Goal: Find specific fact: Find specific fact

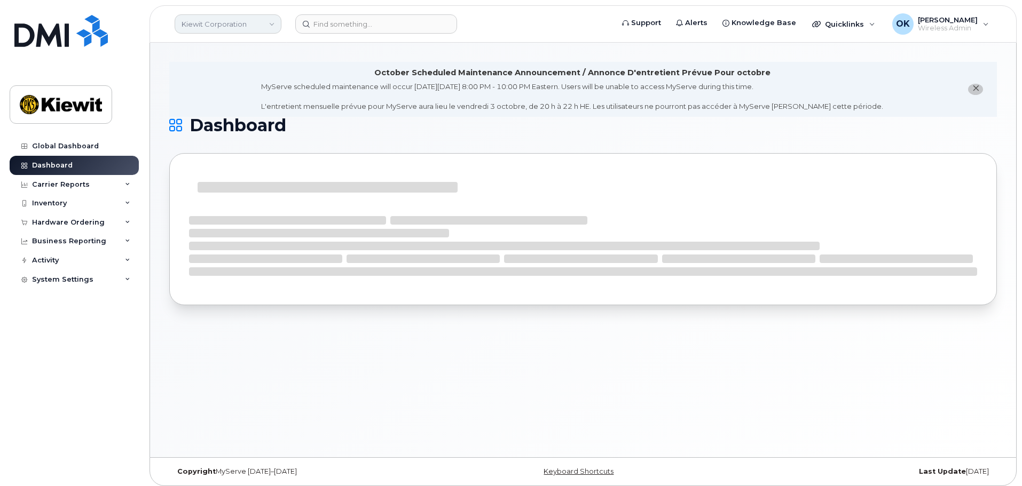
click at [276, 22] on link "Kiewit Corporation" at bounding box center [228, 23] width 107 height 19
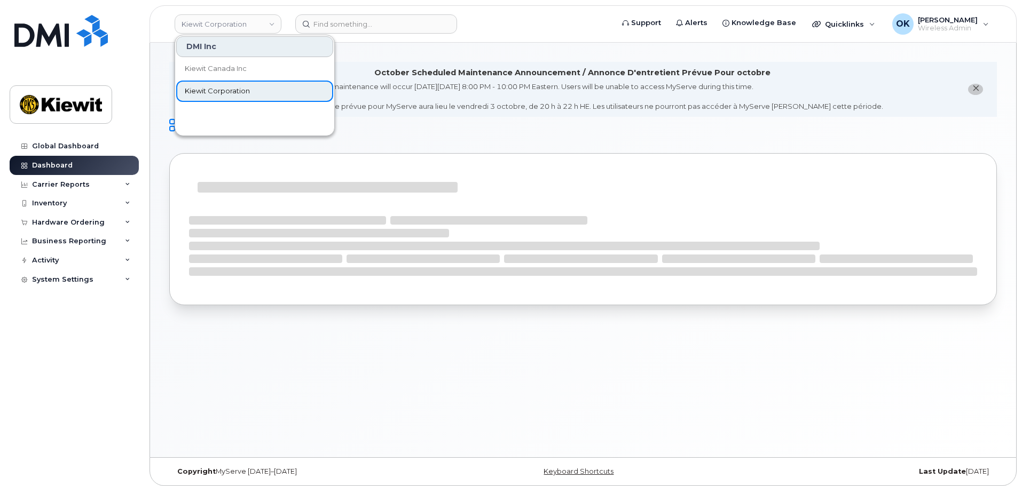
click at [267, 86] on link "Kiewit Corporation" at bounding box center [254, 91] width 157 height 21
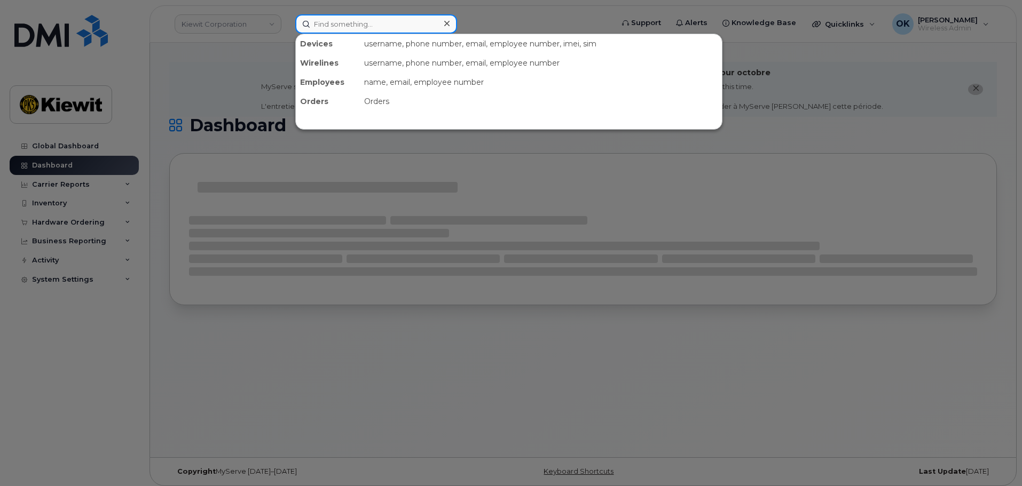
click at [350, 23] on input at bounding box center [376, 23] width 162 height 19
paste input "00576876"
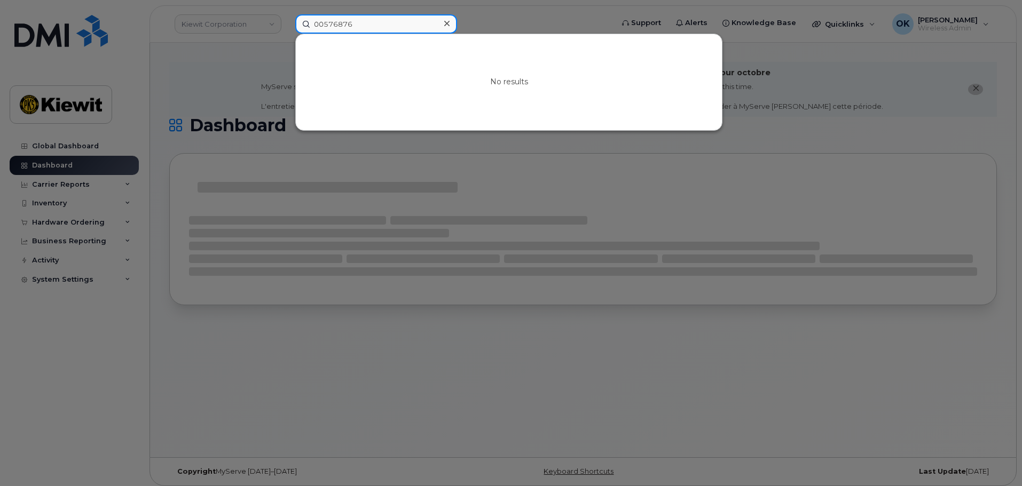
drag, startPoint x: 320, startPoint y: 25, endPoint x: 304, endPoint y: 27, distance: 16.2
click at [304, 27] on input "00576876" at bounding box center [376, 23] width 162 height 19
type input "576876"
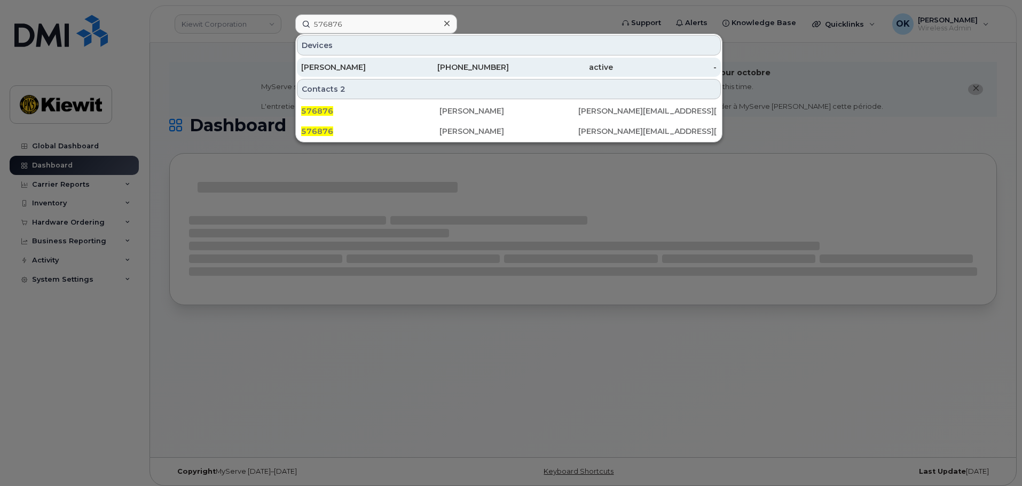
click at [553, 67] on div "active" at bounding box center [561, 67] width 104 height 11
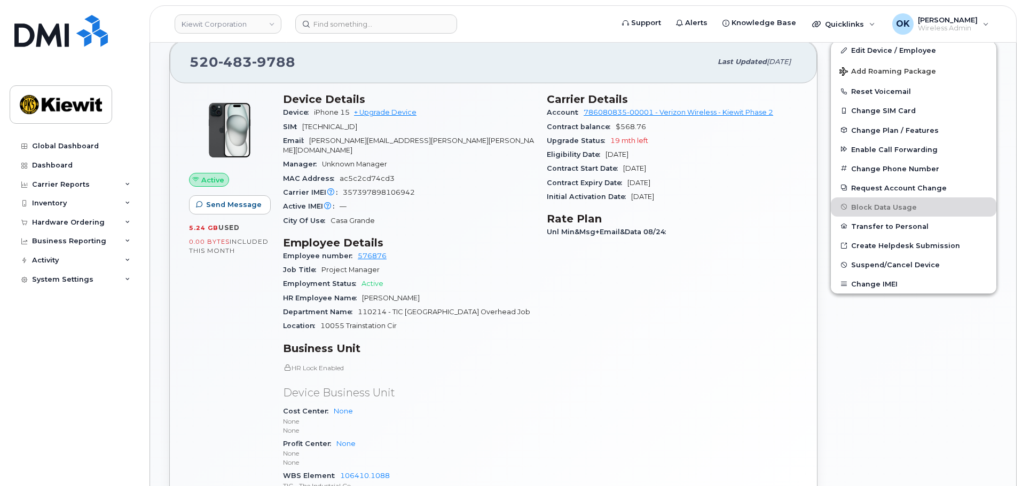
scroll to position [267, 0]
drag, startPoint x: 316, startPoint y: 113, endPoint x: 348, endPoint y: 113, distance: 31.5
click at [348, 113] on span "iPhone 15" at bounding box center [332, 111] width 36 height 8
copy span "iPhone 15"
drag, startPoint x: 468, startPoint y: 249, endPoint x: 449, endPoint y: 223, distance: 31.8
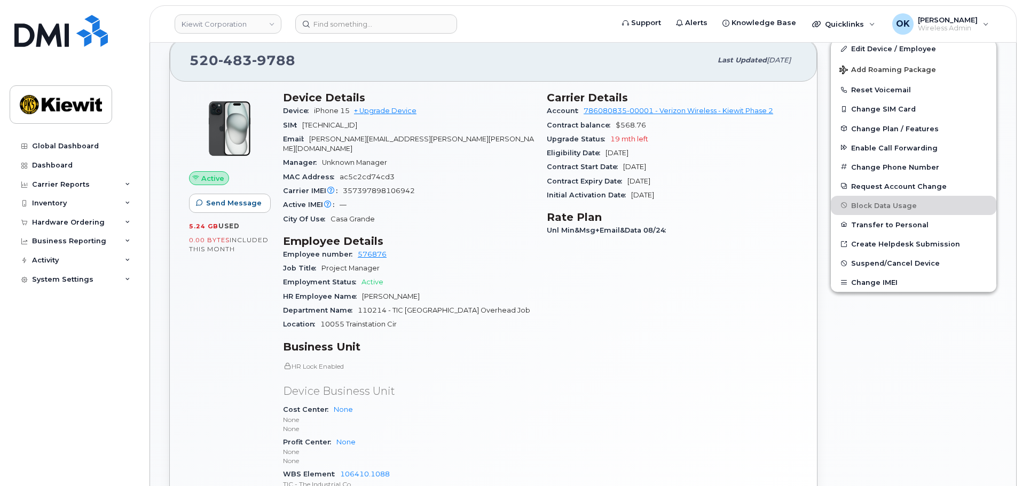
click at [468, 249] on div "Employee number 576876" at bounding box center [408, 255] width 251 height 14
drag, startPoint x: 262, startPoint y: 65, endPoint x: 180, endPoint y: 68, distance: 81.7
click at [180, 68] on div "[PHONE_NUMBER] Last updated [DATE]" at bounding box center [493, 60] width 647 height 43
copy span "520 483 9788"
click at [599, 319] on div "Carrier Details Account 786080835-00001 - Verizon Wireless - Kiewit Phase 2 Con…" at bounding box center [672, 300] width 264 height 430
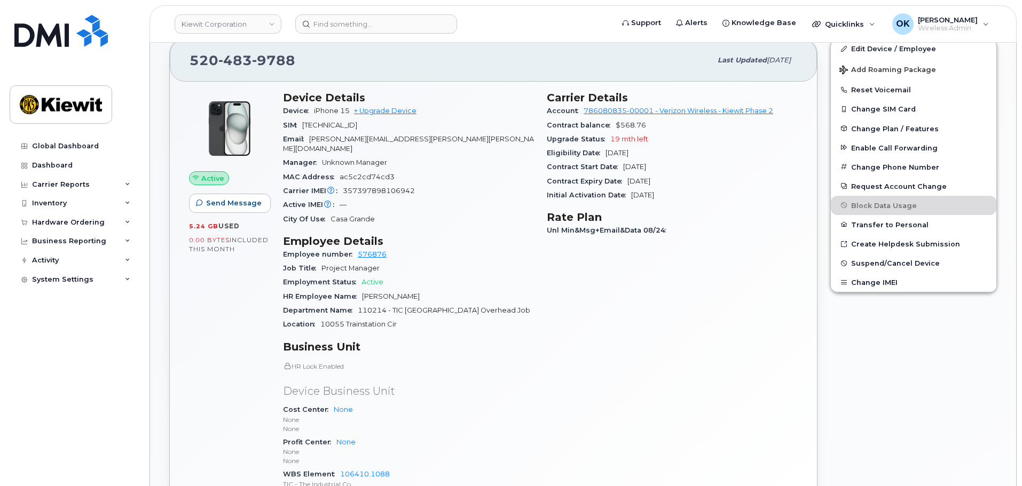
drag, startPoint x: 274, startPoint y: 146, endPoint x: 140, endPoint y: -40, distance: 229.4
click at [747, 389] on div "Carrier Details Account 786080835-00001 - Verizon Wireless - Kiewit Phase 2 Con…" at bounding box center [672, 300] width 264 height 430
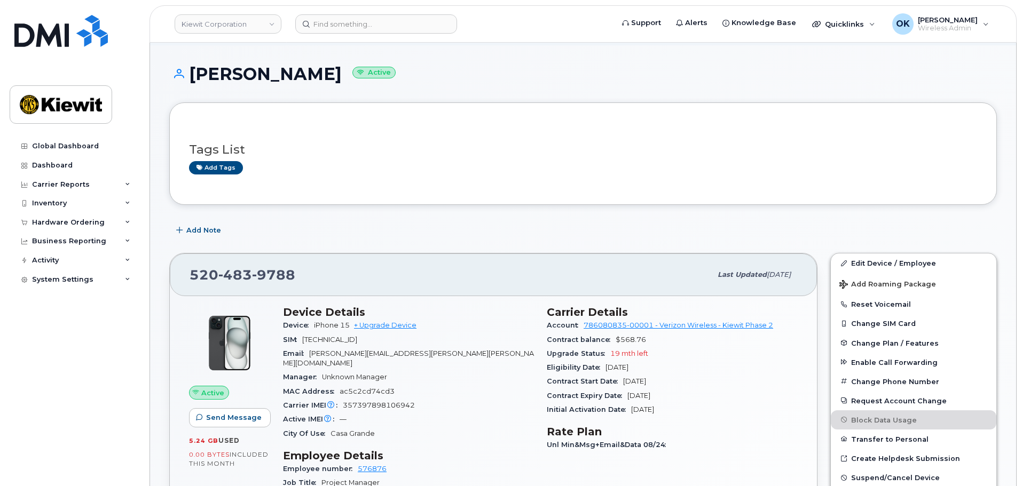
scroll to position [0, 0]
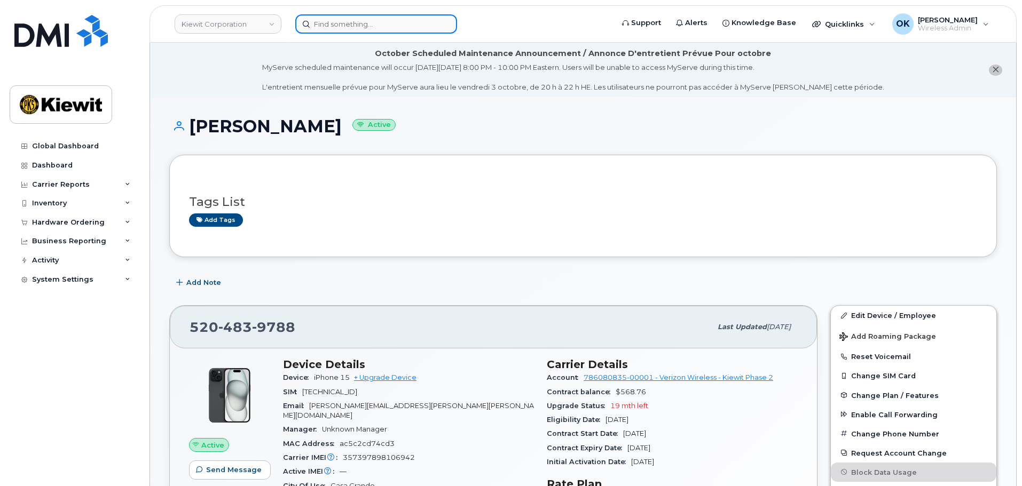
click at [356, 22] on input at bounding box center [376, 23] width 162 height 19
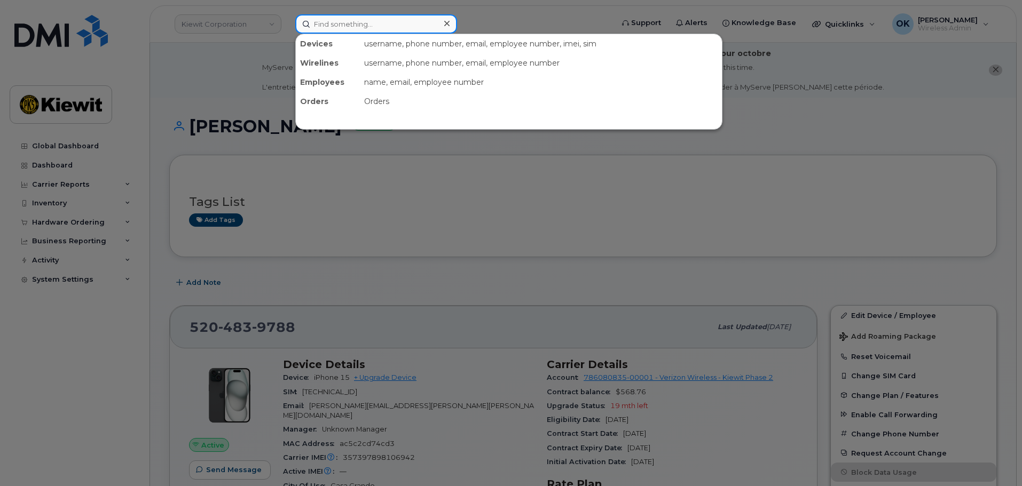
paste input "00581209"
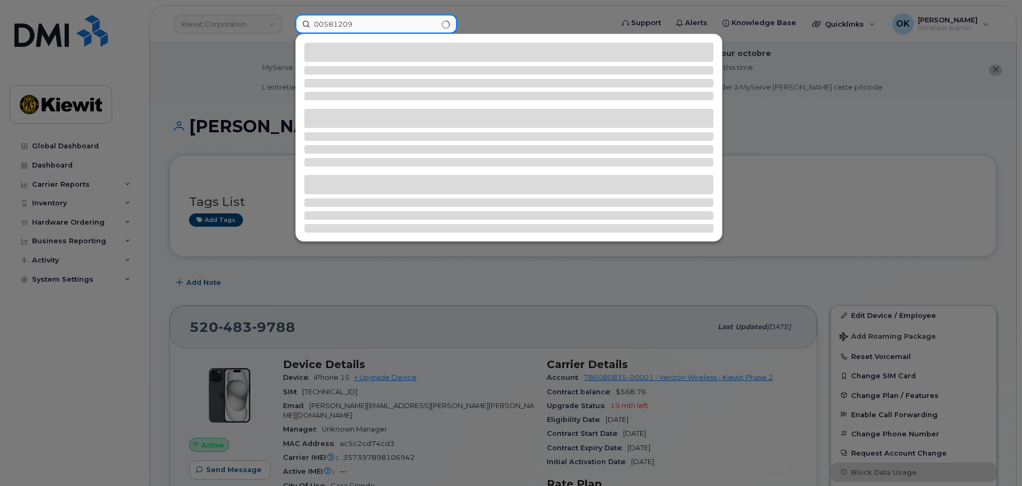
click at [324, 26] on input "00581209" at bounding box center [376, 23] width 162 height 19
type input "581209"
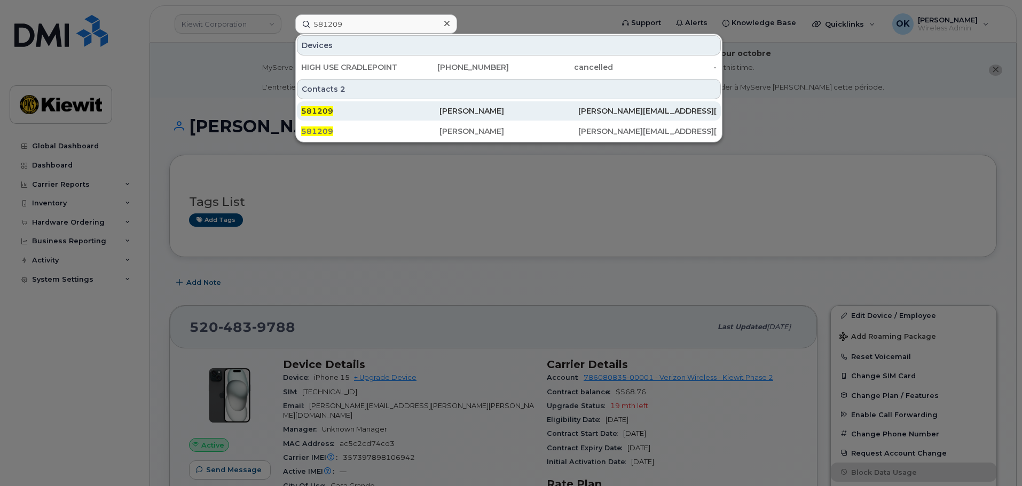
click at [499, 112] on div "[PERSON_NAME]" at bounding box center [508, 111] width 138 height 11
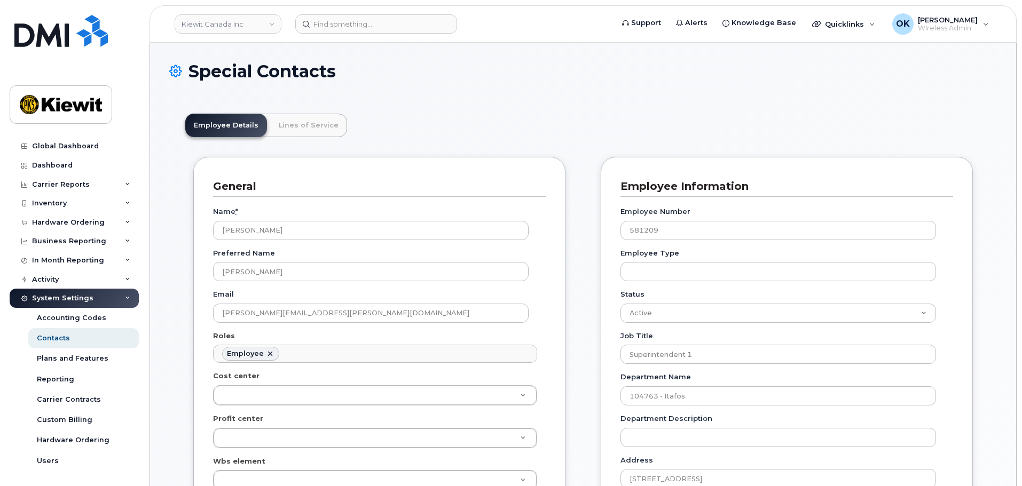
scroll to position [31, 0]
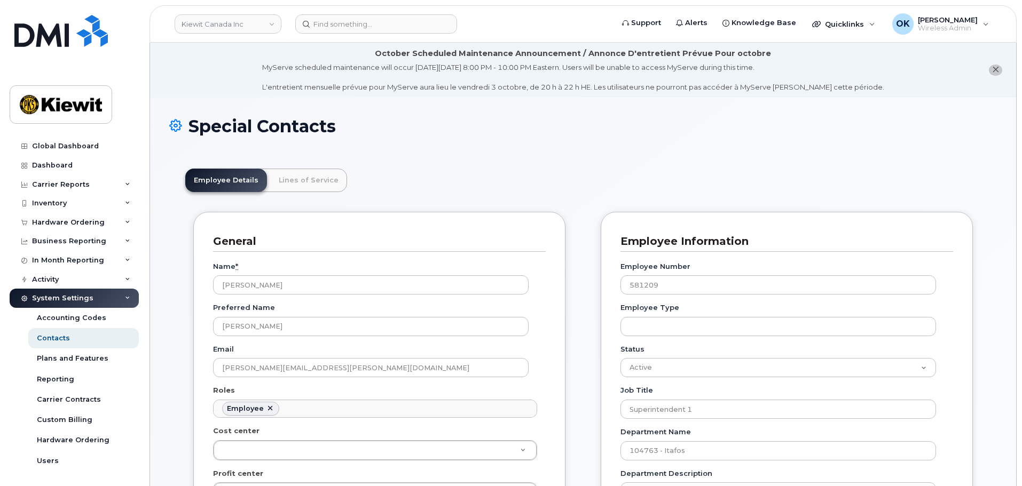
click at [378, 147] on div "Special Contacts" at bounding box center [582, 135] width 827 height 36
click at [302, 184] on link "Lines of Service" at bounding box center [308, 180] width 77 height 23
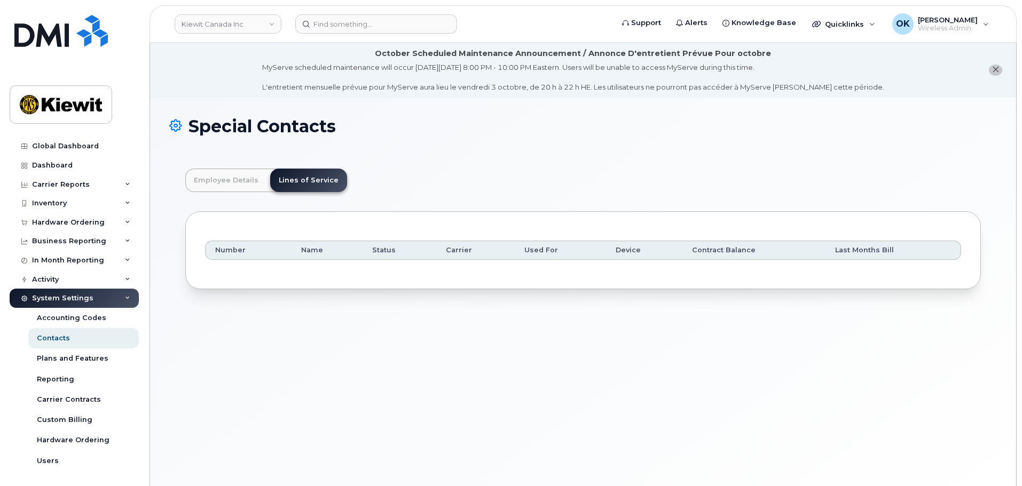
click at [527, 167] on div "Employee Details Lines of Service General Name * [PERSON_NAME] Preferred Name […" at bounding box center [582, 229] width 827 height 153
